Goal: Communication & Community: Answer question/provide support

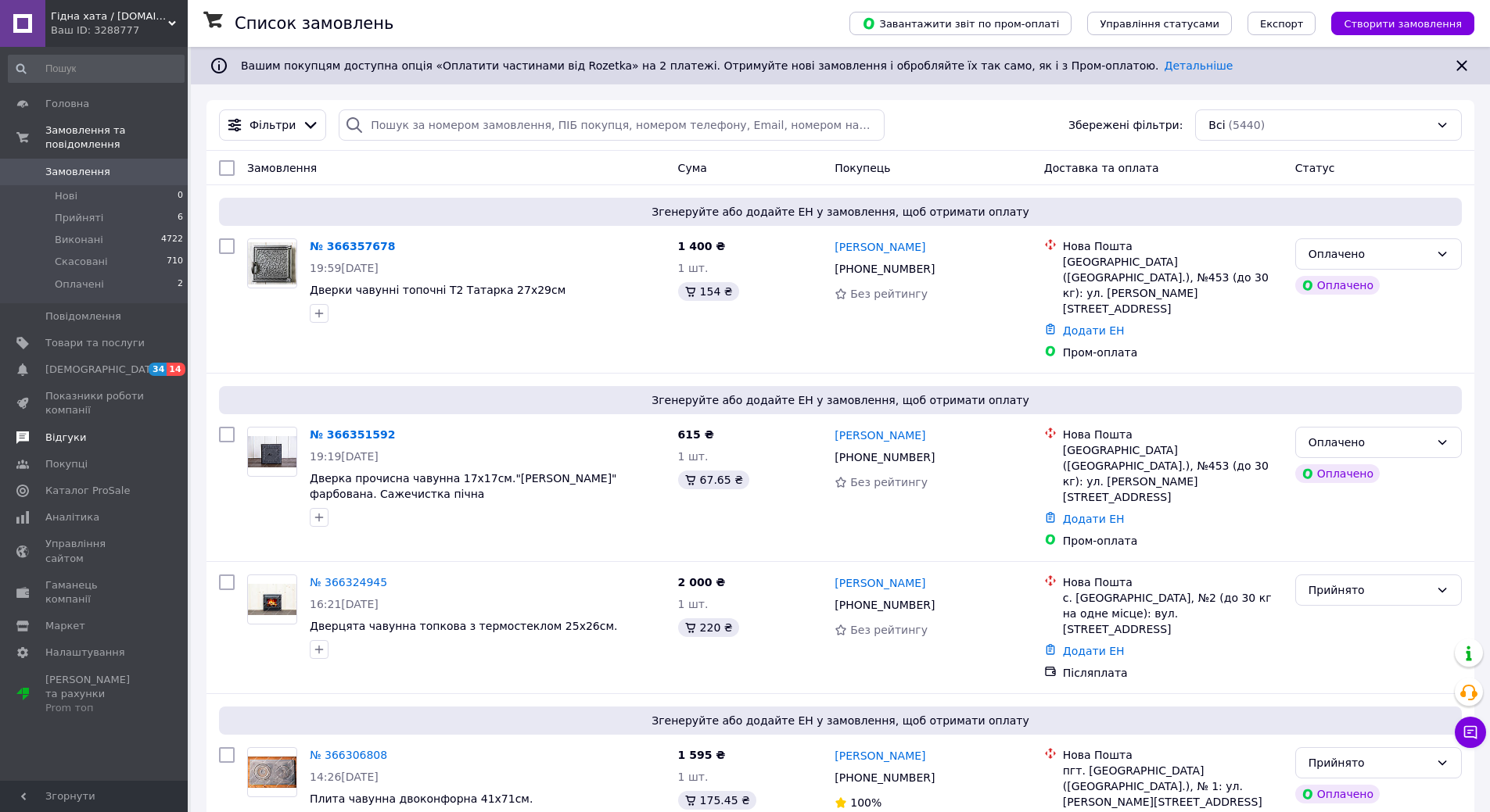
click at [74, 430] on span "Відгуки" at bounding box center [66, 437] width 41 height 14
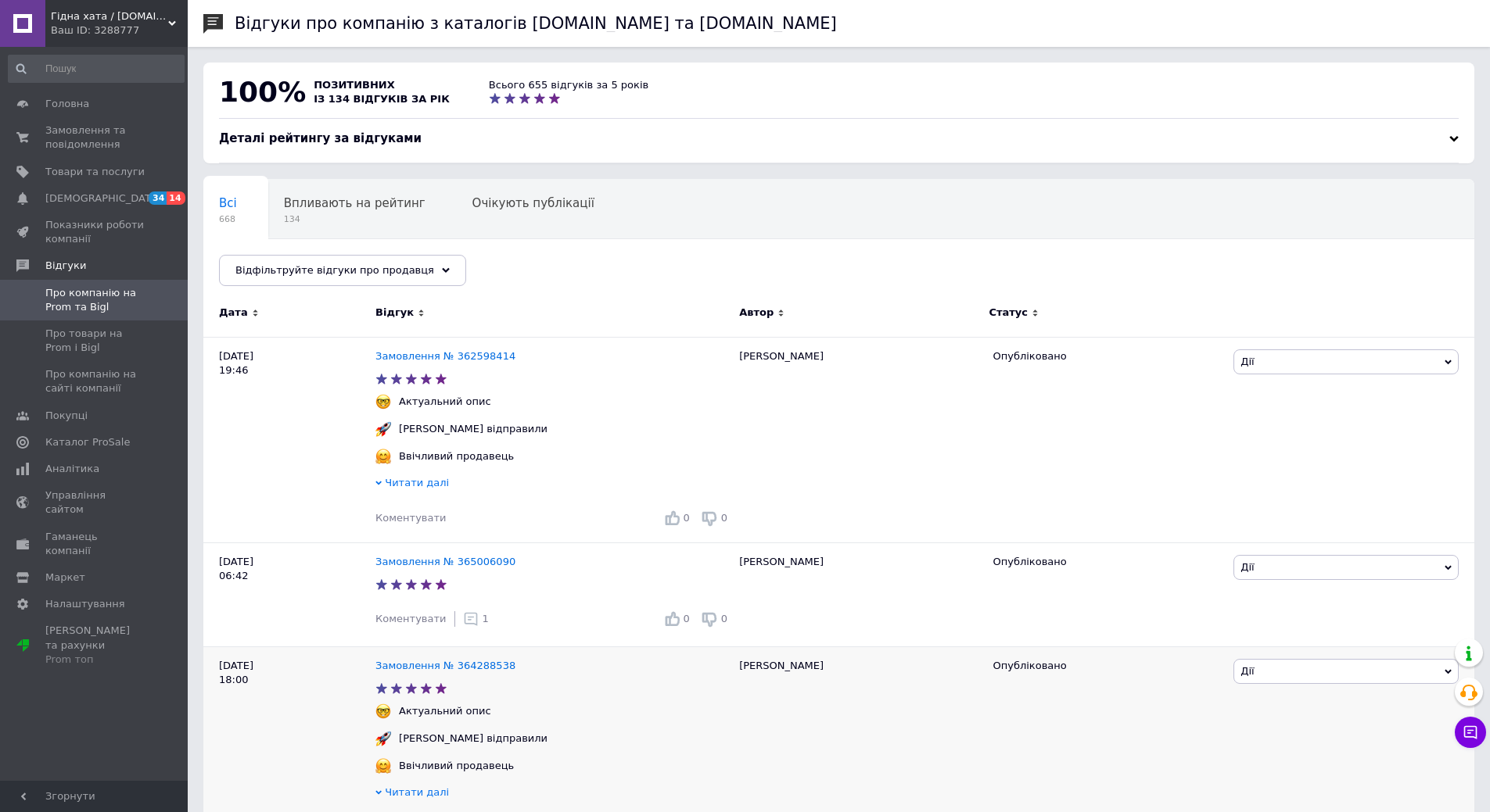
scroll to position [79, 0]
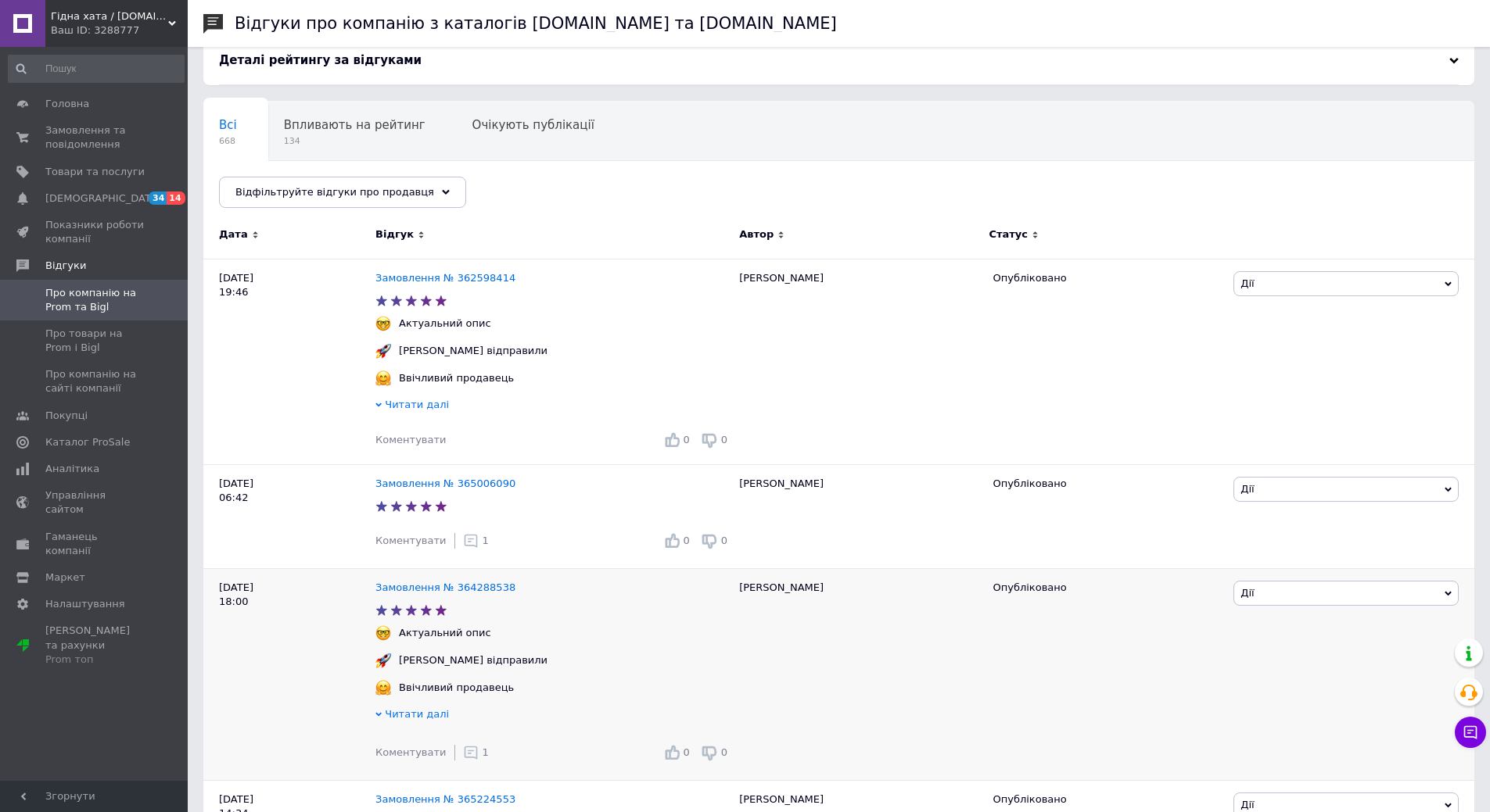
click at [464, 758] on icon at bounding box center [470, 753] width 16 height 16
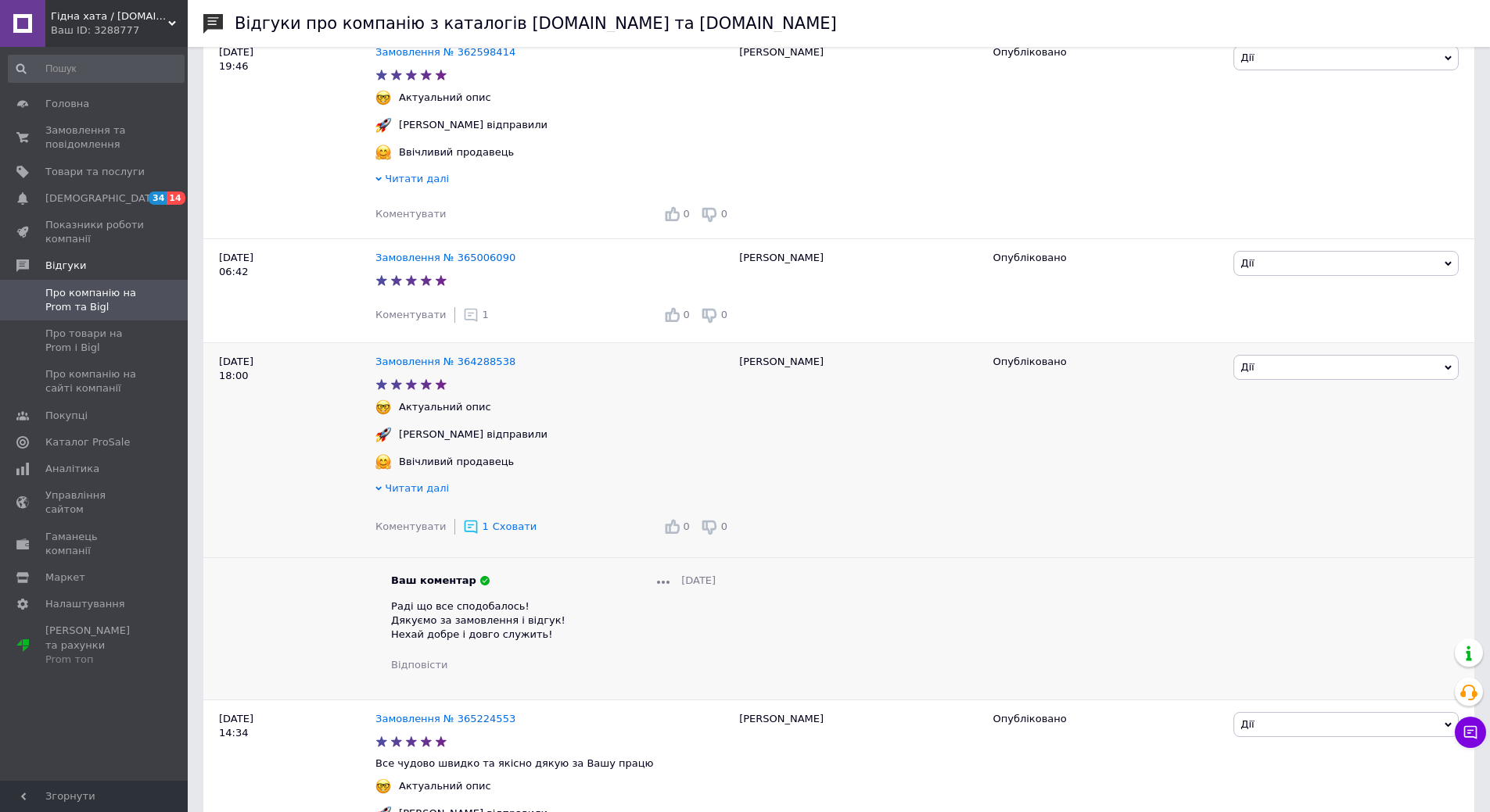
scroll to position [313, 0]
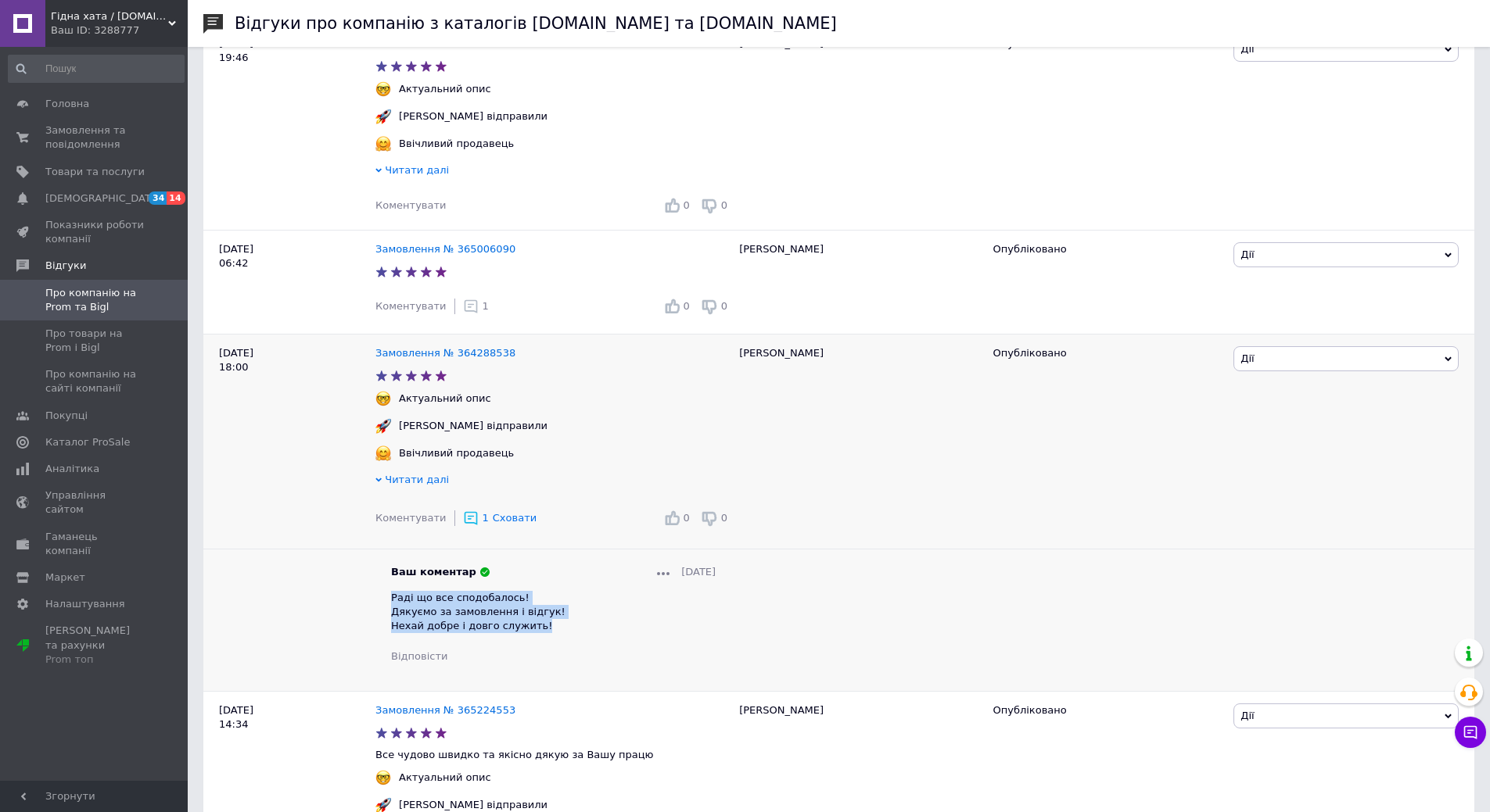
drag, startPoint x: 504, startPoint y: 637, endPoint x: 394, endPoint y: 603, distance: 115.1
click at [394, 603] on div "Раді що все сподобалось! Дякуємо за замовлення і відгук! Нехай добре і довго сл…" at bounding box center [553, 612] width 324 height 43
copy span "Раді що все сподобалось! Дякуємо за замовлення і відгук! Нехай добре і довго сл…"
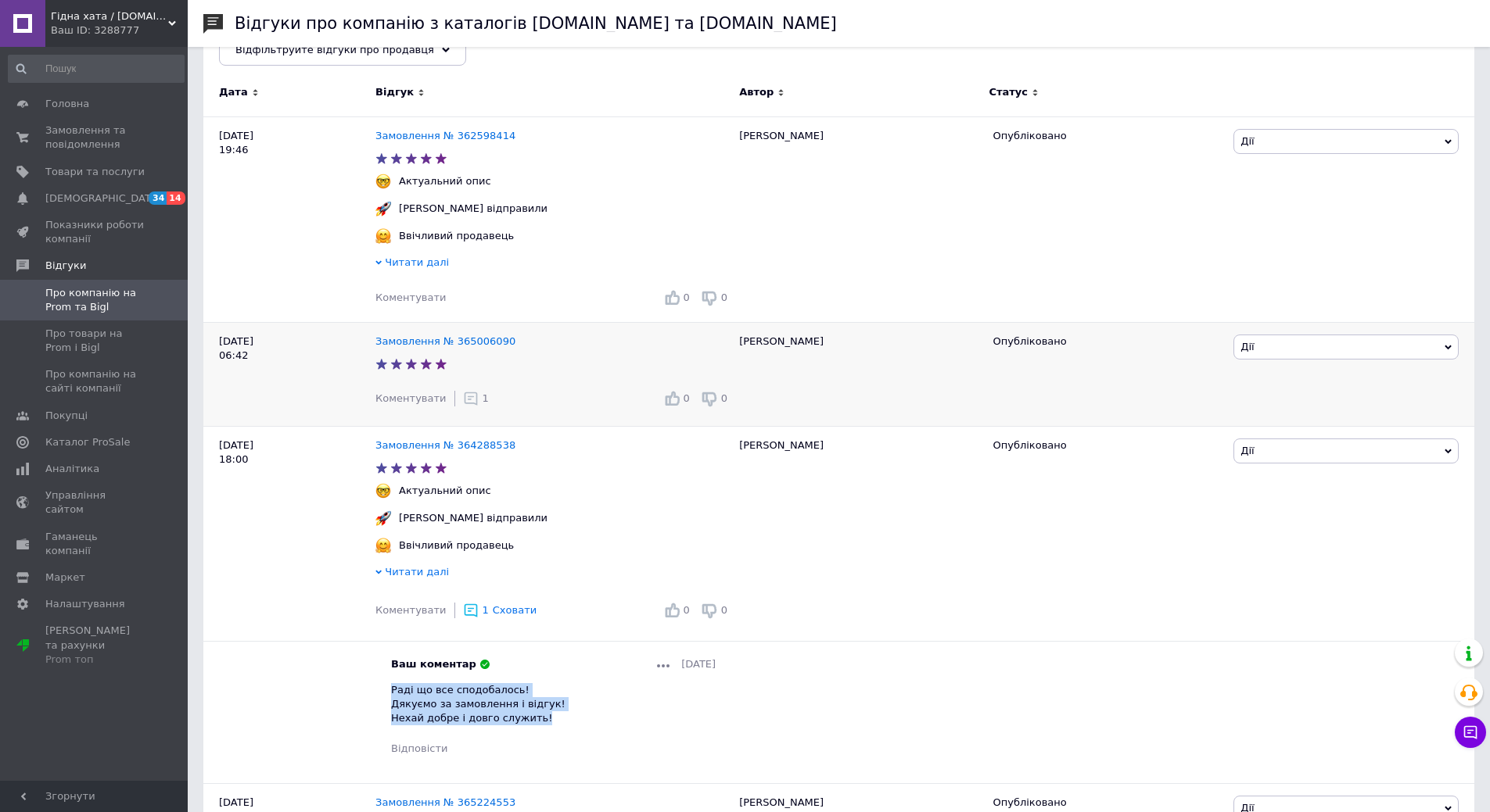
scroll to position [156, 0]
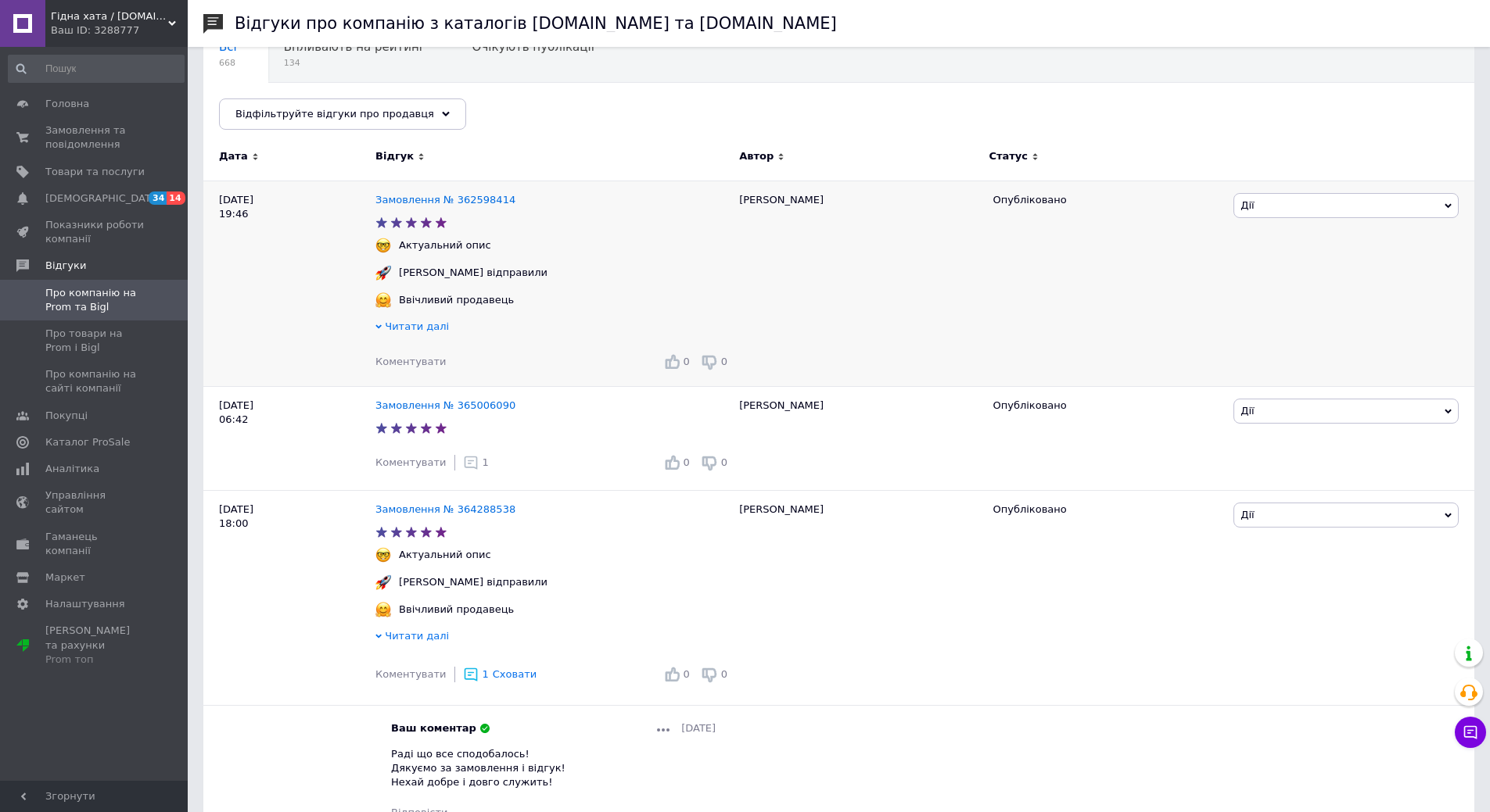
click at [423, 365] on span "Коментувати" at bounding box center [410, 361] width 70 height 12
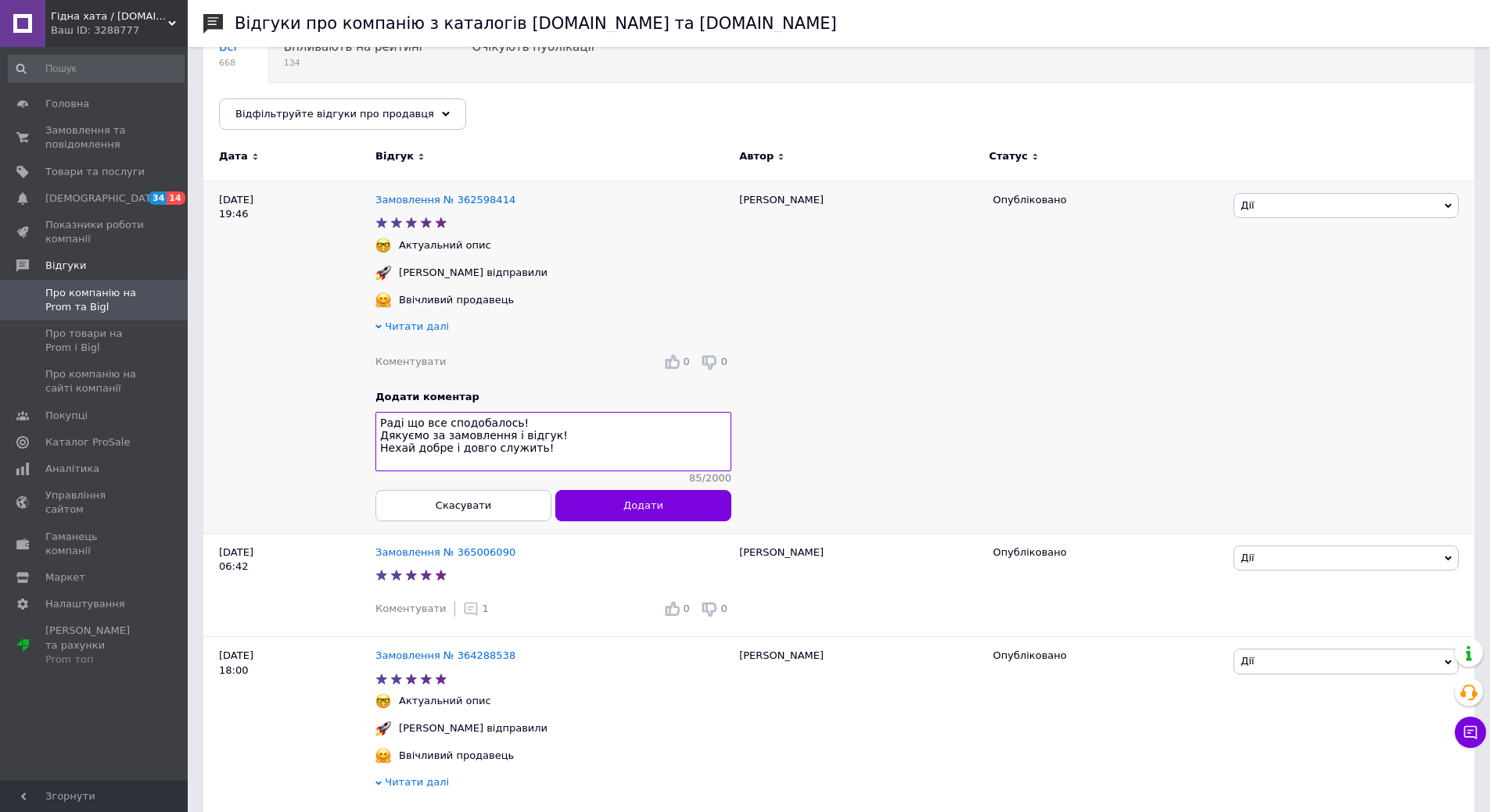
click at [513, 459] on textarea "Раді що все сподобалось! Дякуємо за замовлення і відгук! Нехай добре і довго сл…" at bounding box center [553, 442] width 356 height 59
type textarea "Раді що все сподобалось! Дякуємо за замовлення і відгук! Нехай добре і довго сл…"
click at [581, 505] on button "Додати" at bounding box center [643, 506] width 176 height 31
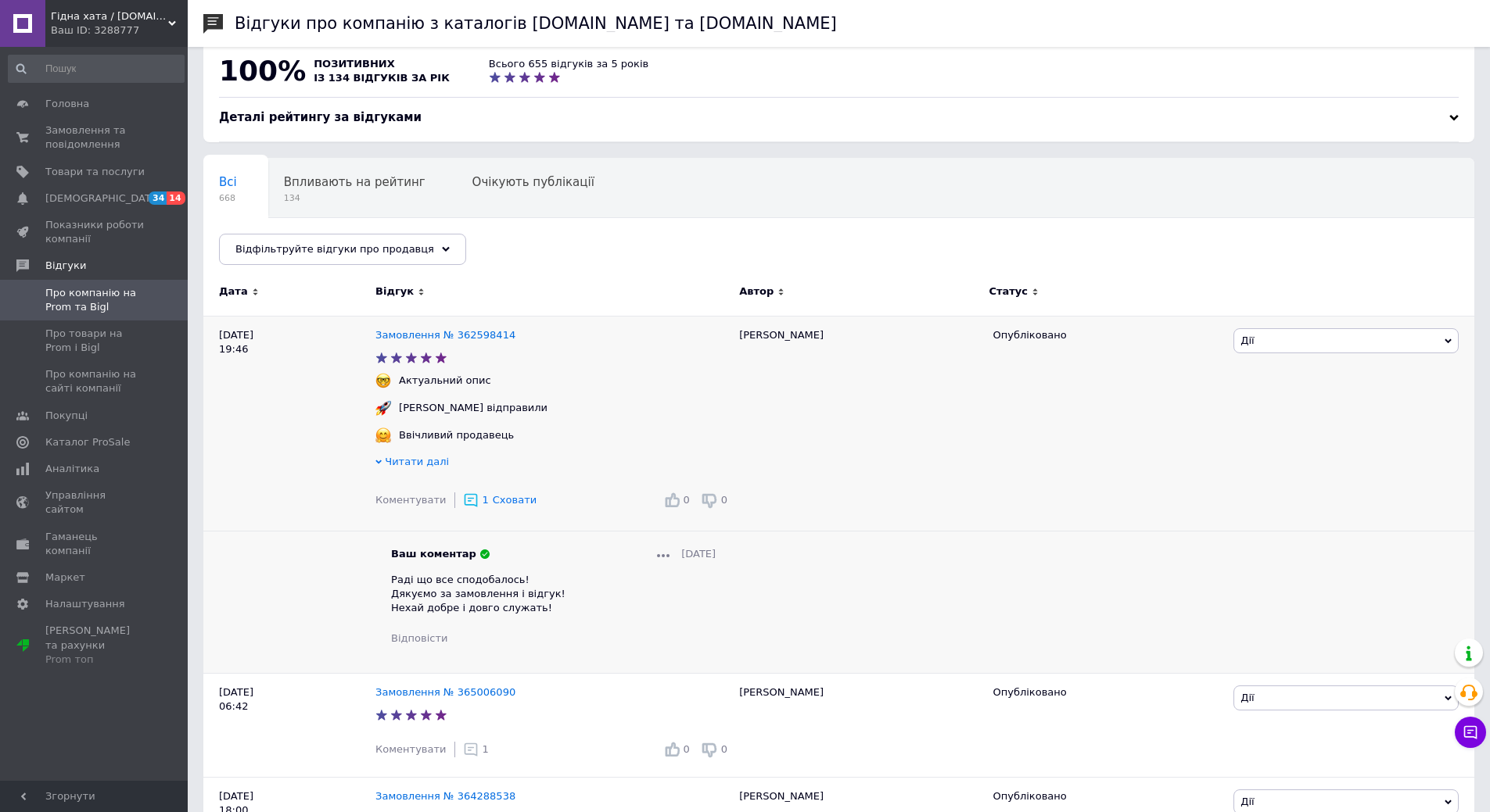
scroll to position [0, 0]
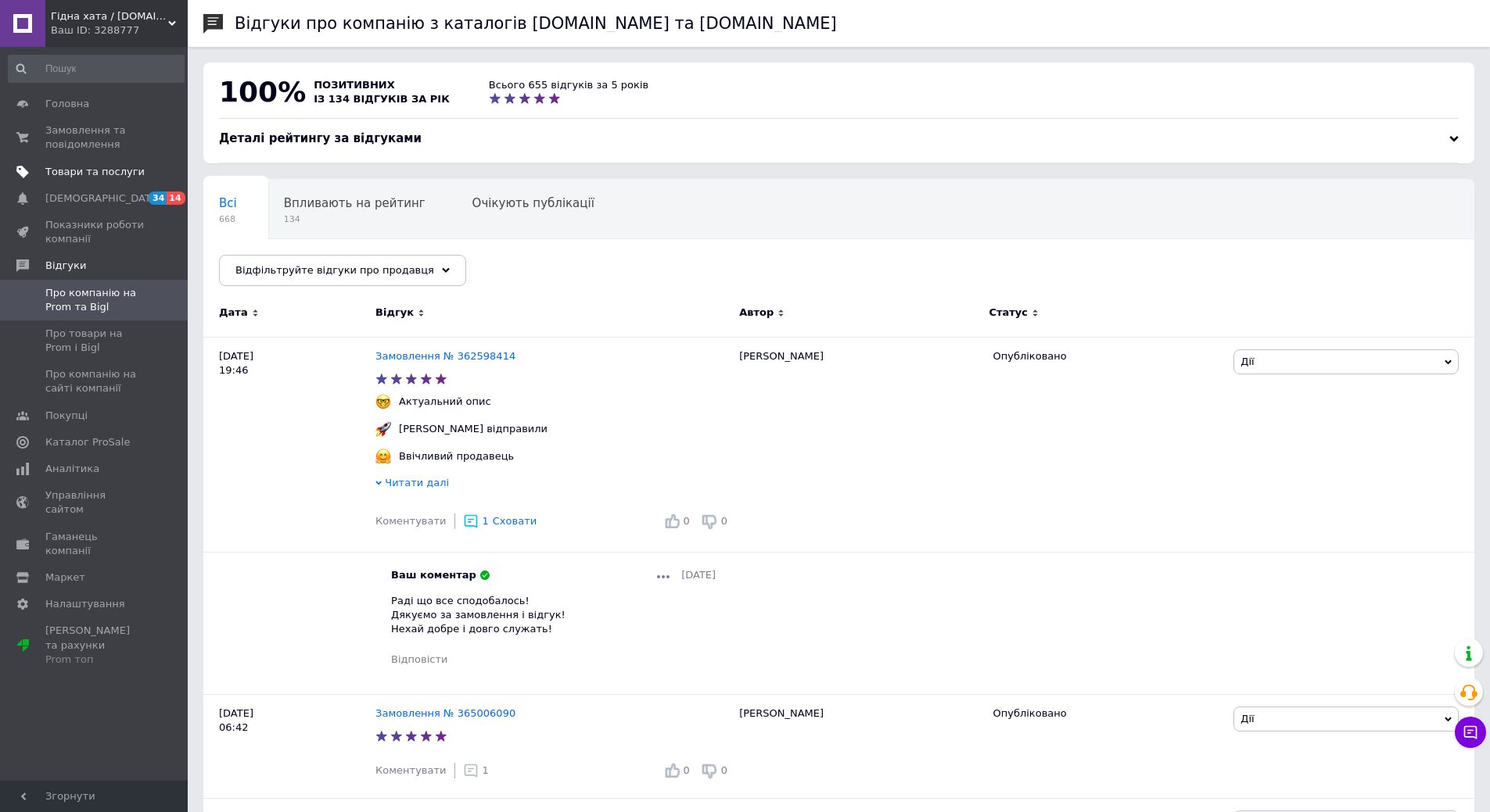
click at [67, 164] on link "Товари та послуги" at bounding box center [96, 172] width 192 height 27
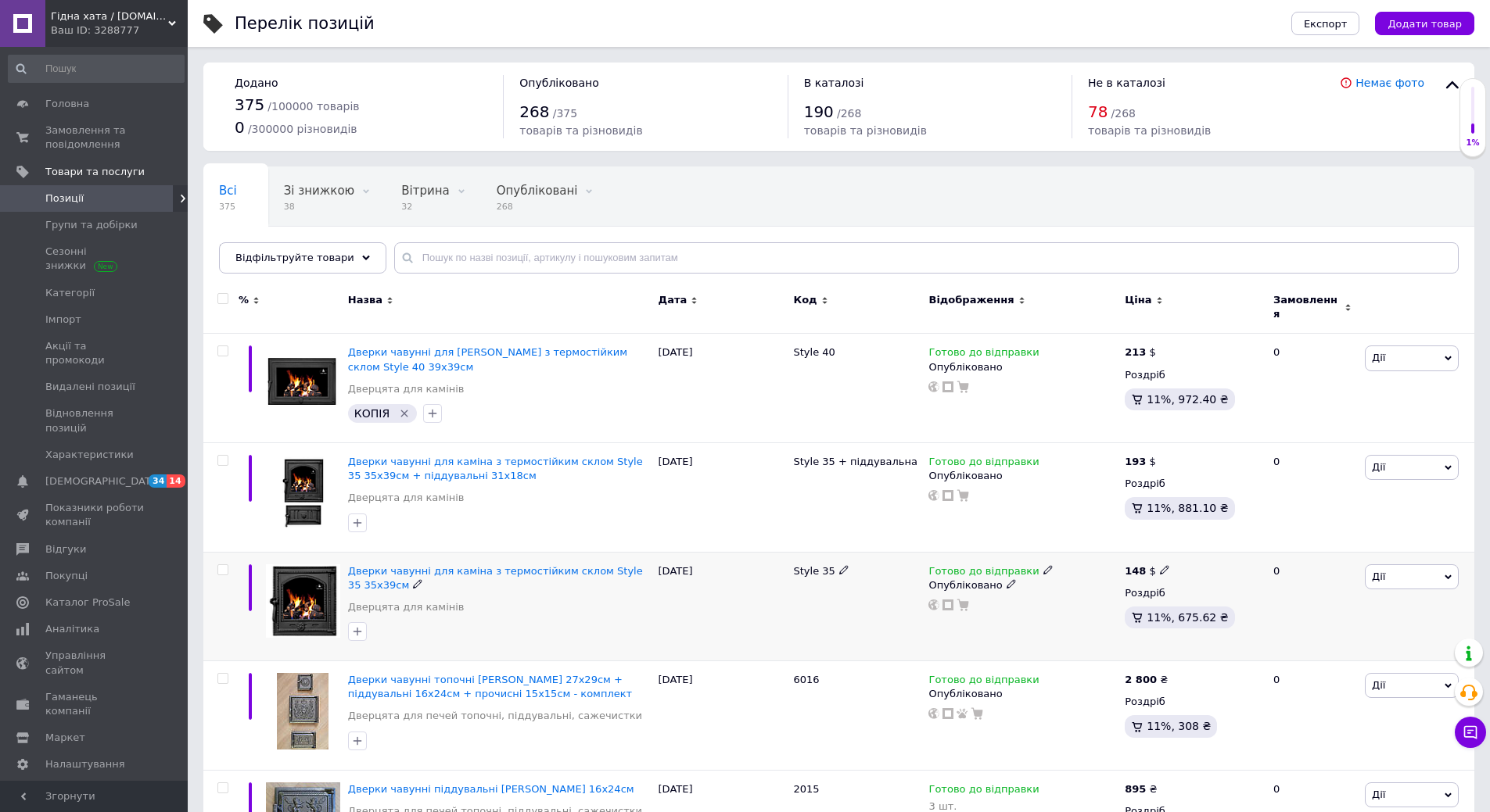
click at [410, 589] on div "Дверки чавунні для [PERSON_NAME] з термостійким склом Style 35 35х39см Дверцята…" at bounding box center [500, 593] width 303 height 58
click at [429, 600] on link "Дверцята для камінів" at bounding box center [407, 607] width 116 height 14
